Goal: Ask a question

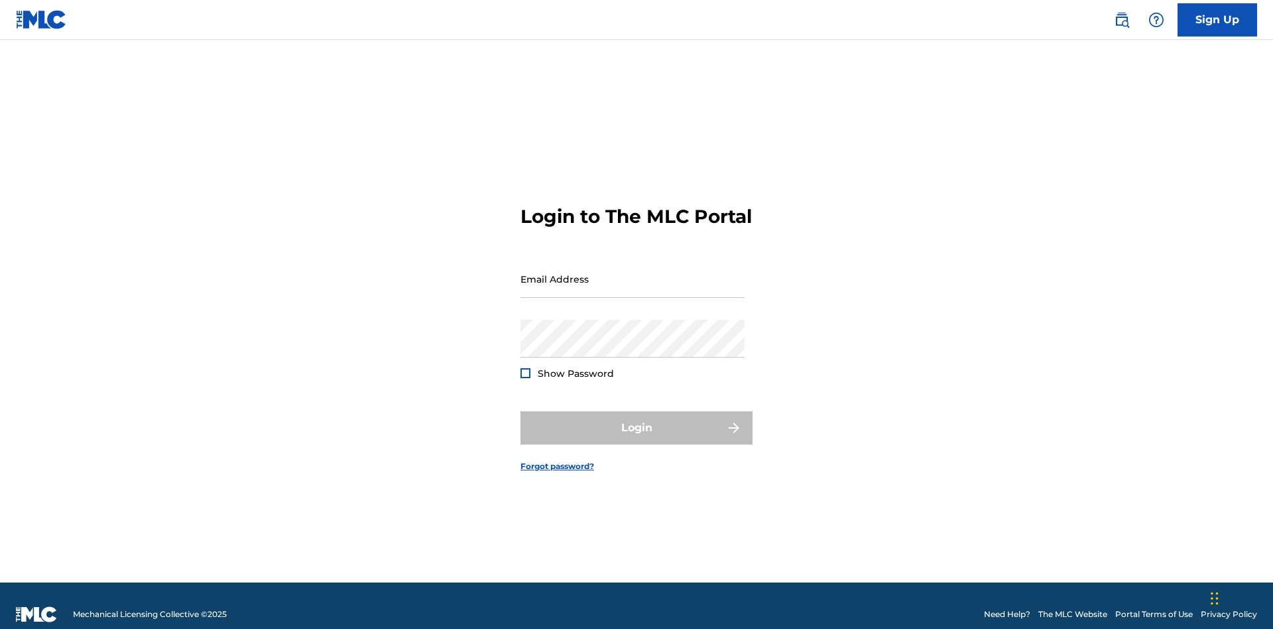
scroll to position [17, 0]
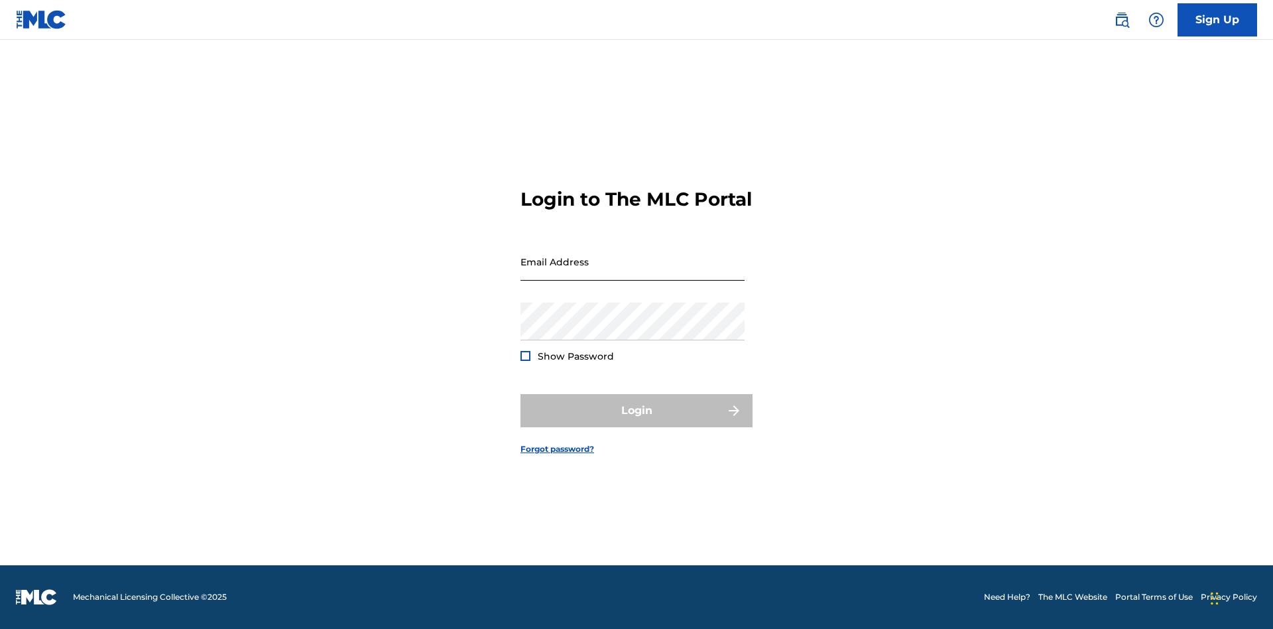
click at [633, 273] on input "Email Address" at bounding box center [633, 262] width 224 height 38
type input "Duke.McTesterson@gmail.com"
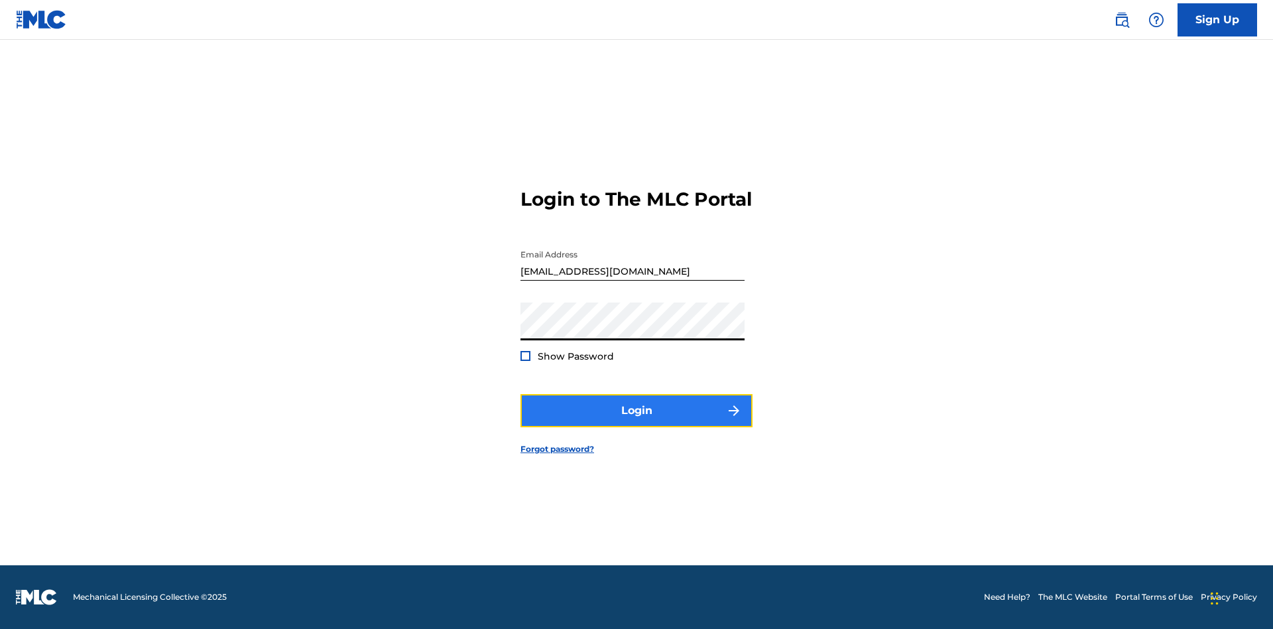
click at [637, 422] on button "Login" at bounding box center [637, 410] width 232 height 33
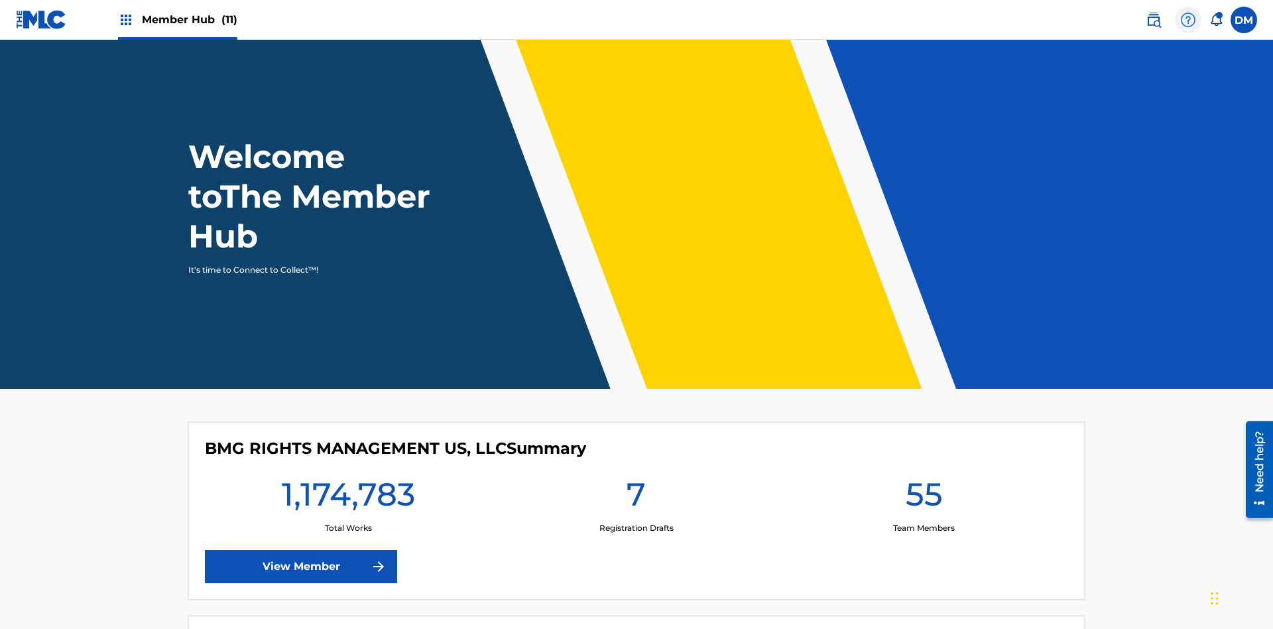
click at [1188, 19] on img at bounding box center [1188, 20] width 16 height 16
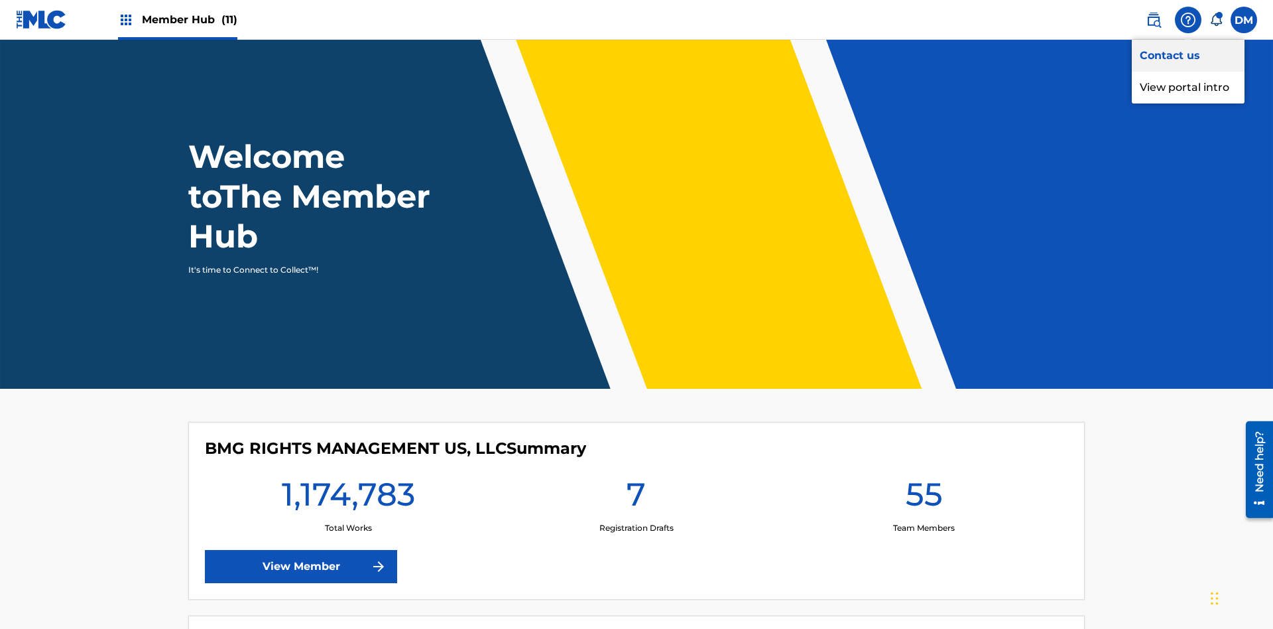
click at [1188, 55] on link "Contact us" at bounding box center [1188, 56] width 113 height 32
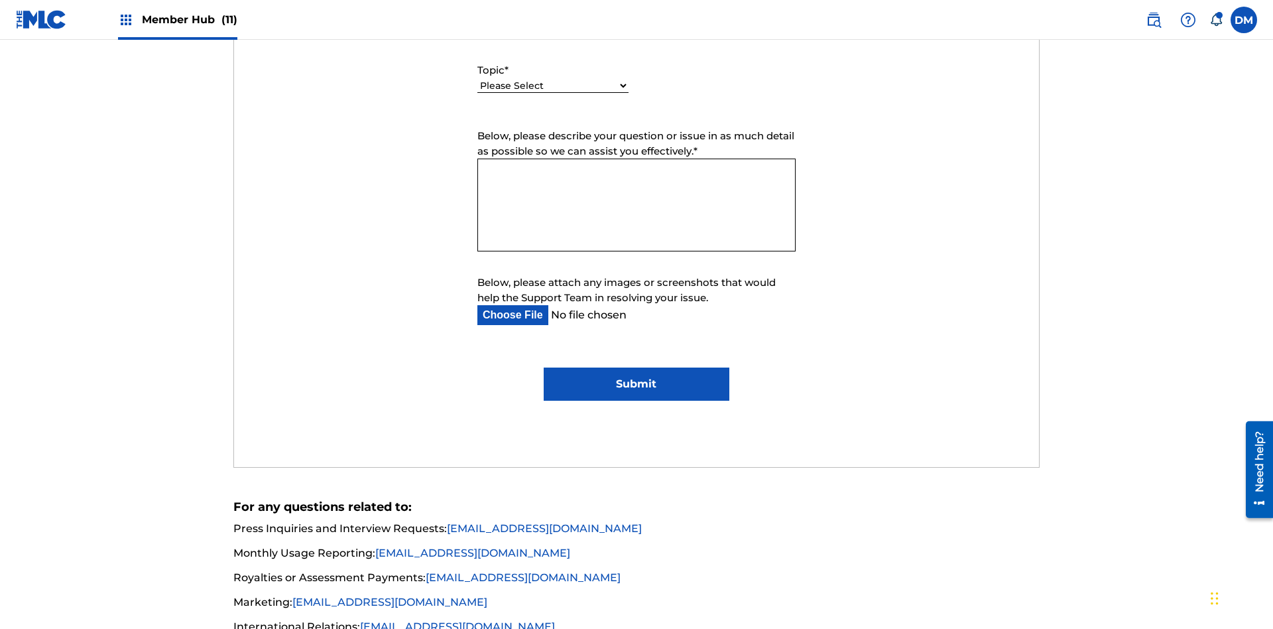
click at [553, 86] on select "Please Select I need help with my account I need help with managing my catalog …" at bounding box center [552, 86] width 151 height 14
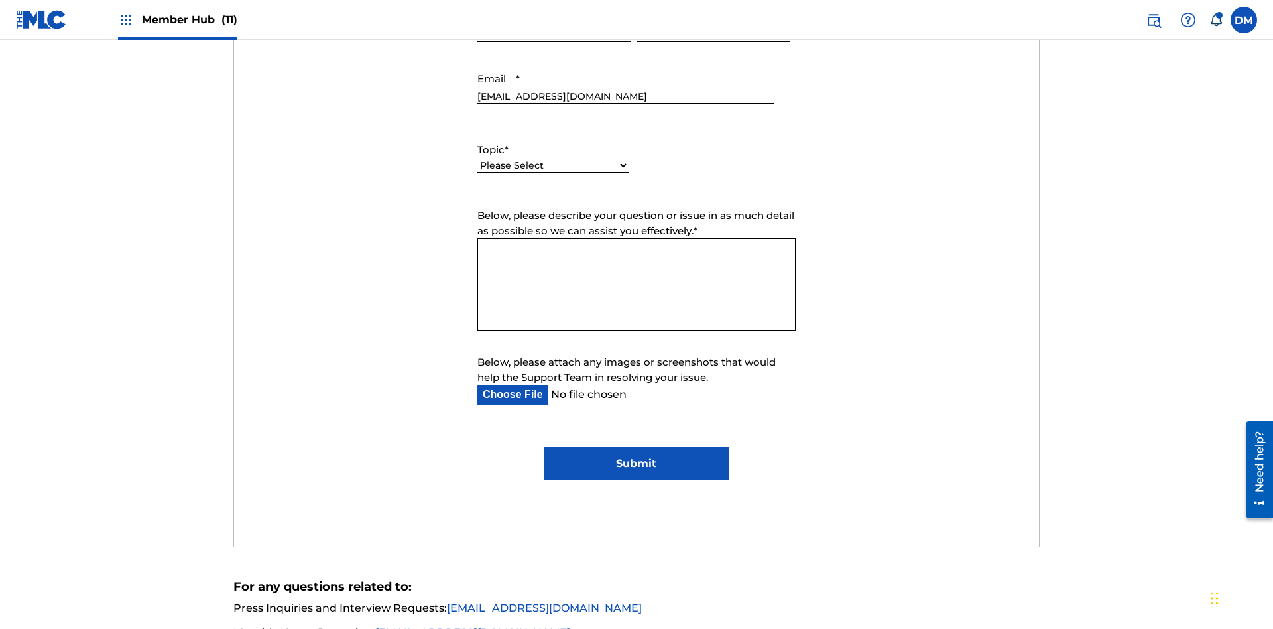
select select "I need help with managing my catalog"
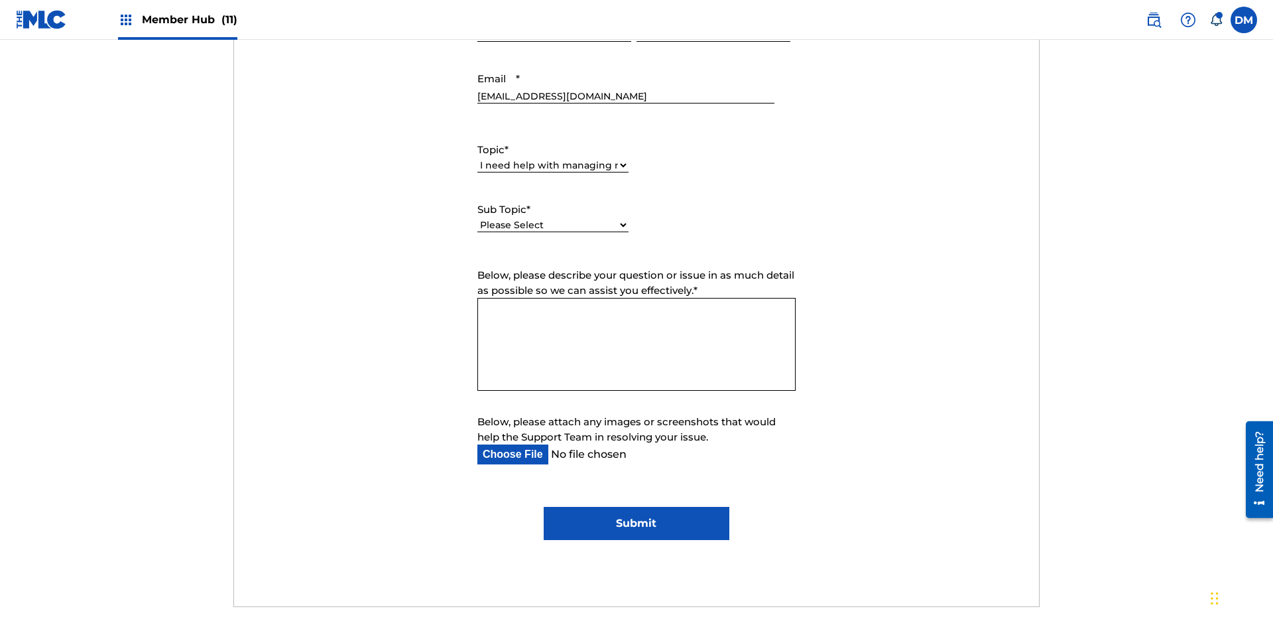
scroll to position [749, 0]
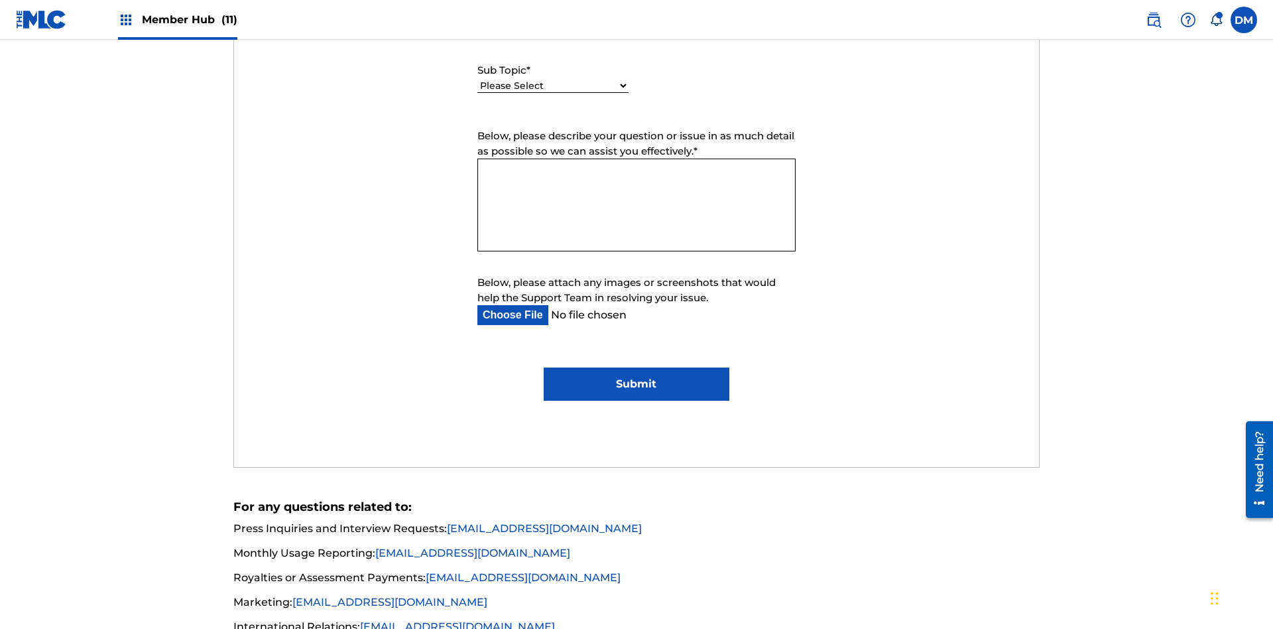
click at [553, 86] on select "Please Select I need help with CWR I need help registering my work(s) in The ML…" at bounding box center [552, 86] width 151 height 14
